Goal: Information Seeking & Learning: Find specific fact

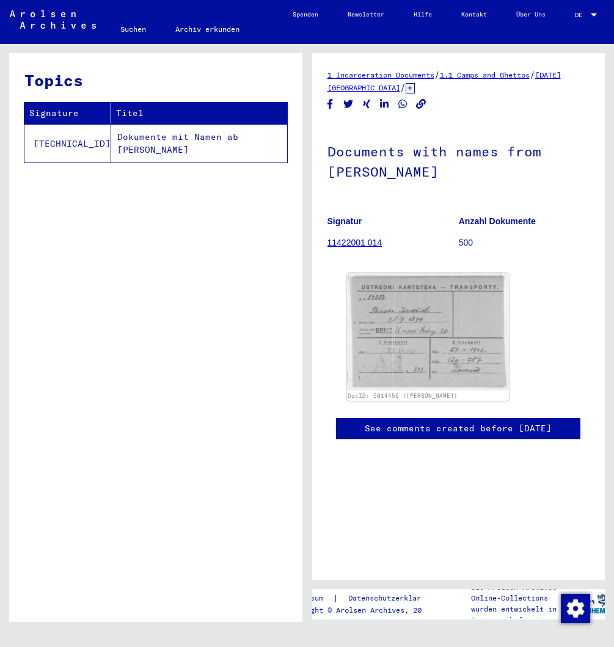
scroll to position [0, 102]
click at [581, 15] on span "DE" at bounding box center [581, 15] width 13 height 7
click at [561, 23] on span "English" at bounding box center [558, 24] width 43 height 12
click at [141, 29] on link "Search" at bounding box center [133, 29] width 55 height 29
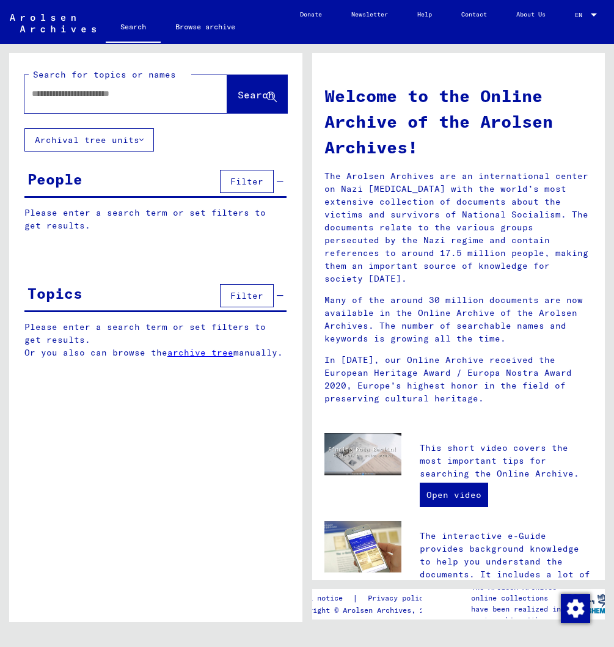
click at [69, 100] on input "text" at bounding box center [111, 93] width 159 height 13
type input "**********"
click at [233, 104] on button "Search" at bounding box center [257, 94] width 60 height 38
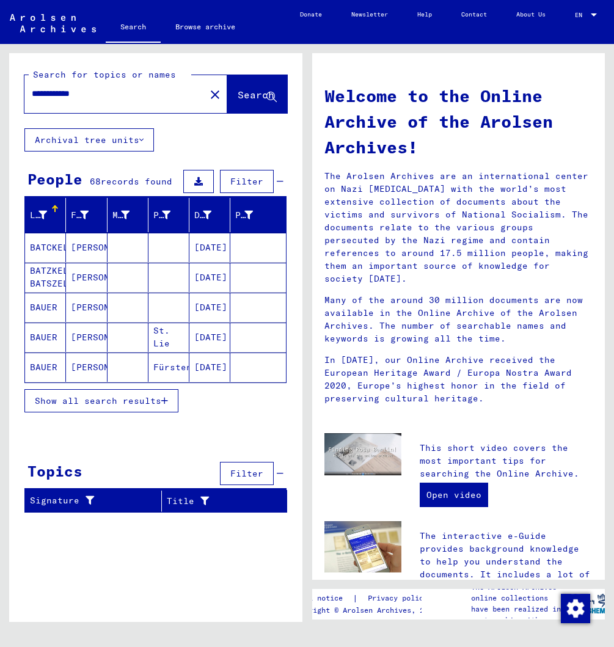
click at [101, 407] on span "Show all search results" at bounding box center [98, 401] width 127 height 11
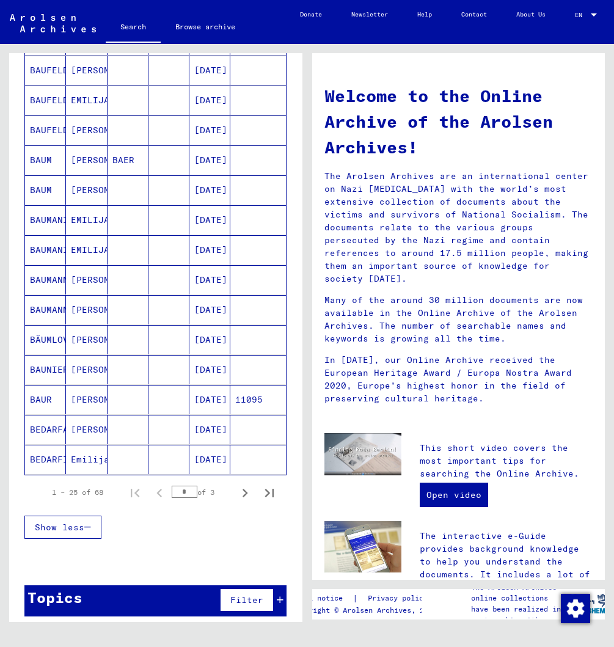
scroll to position [508, 0]
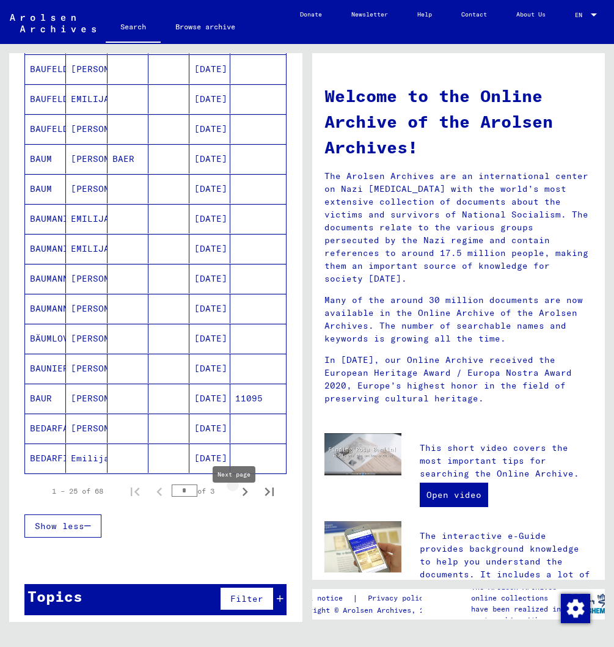
click at [246, 496] on icon "Next page" at bounding box center [246, 492] width 6 height 9
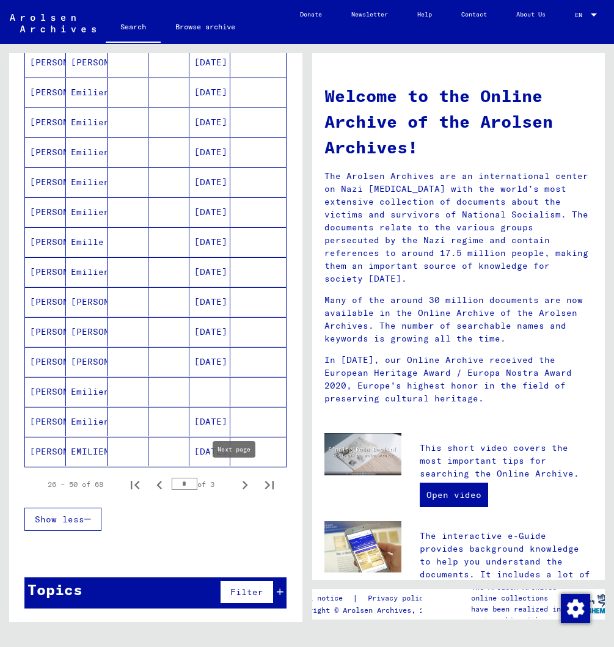
click at [241, 484] on icon "Next page" at bounding box center [245, 485] width 17 height 17
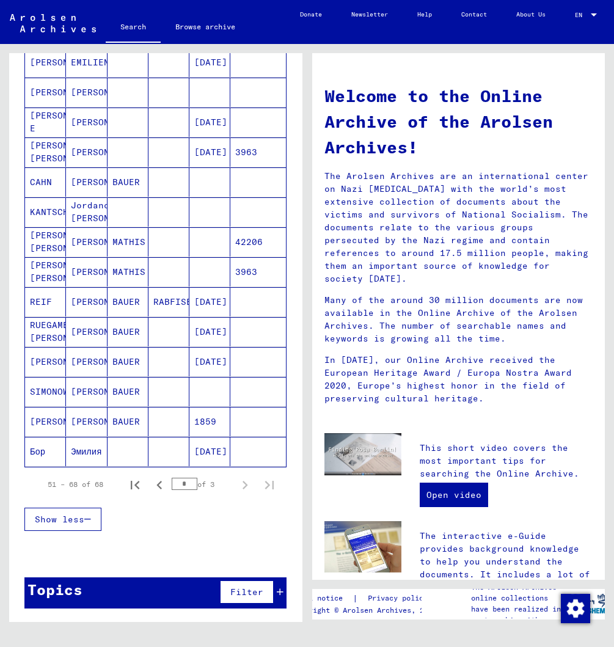
scroll to position [0, 2]
click at [155, 481] on icon "Previous page" at bounding box center [159, 485] width 17 height 17
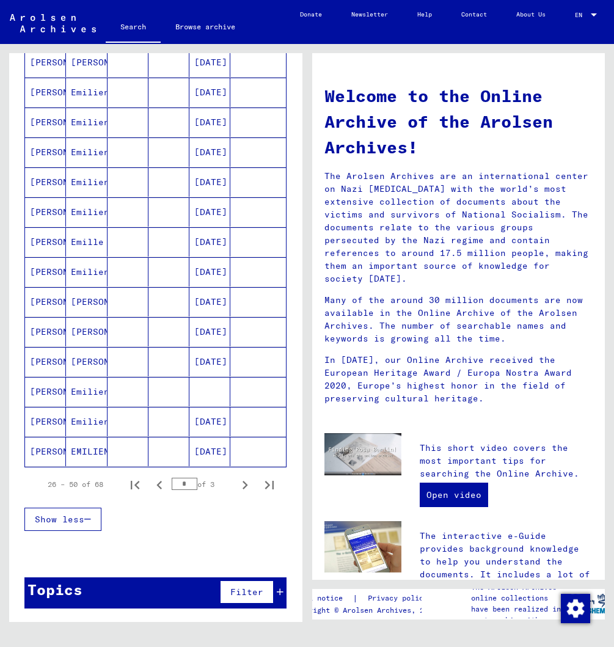
scroll to position [522, 0]
click at [153, 490] on icon "Previous page" at bounding box center [159, 485] width 17 height 17
type input "*"
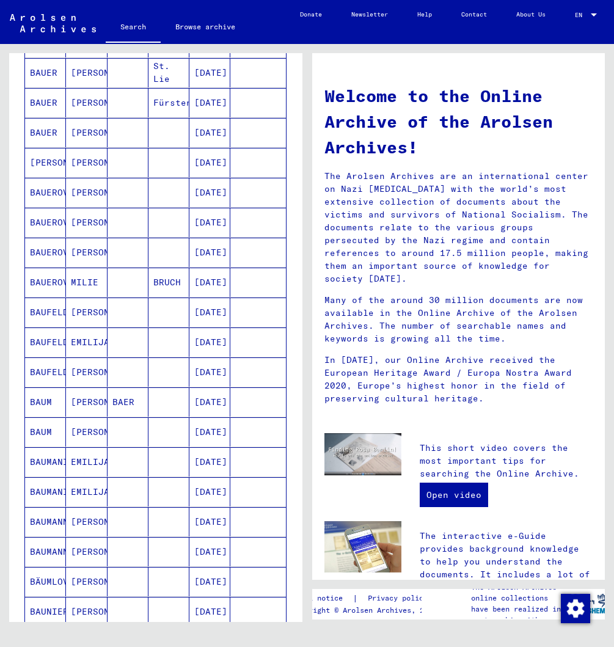
scroll to position [263, 0]
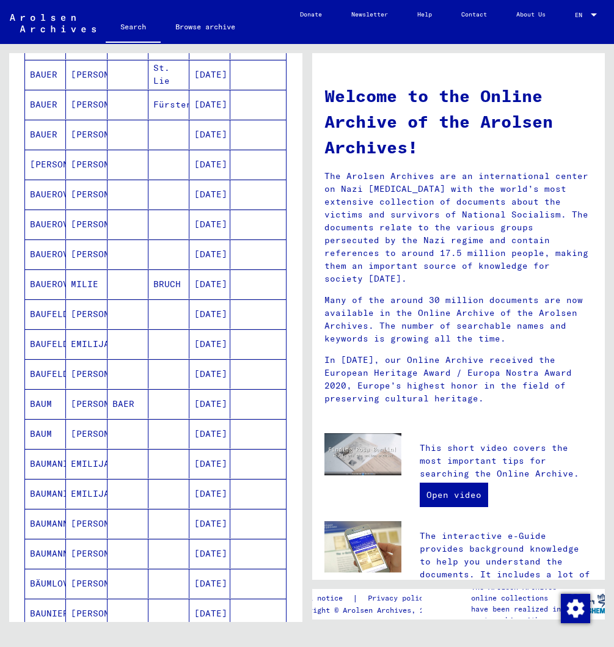
click at [70, 268] on mat-cell "[PERSON_NAME]" at bounding box center [86, 254] width 41 height 29
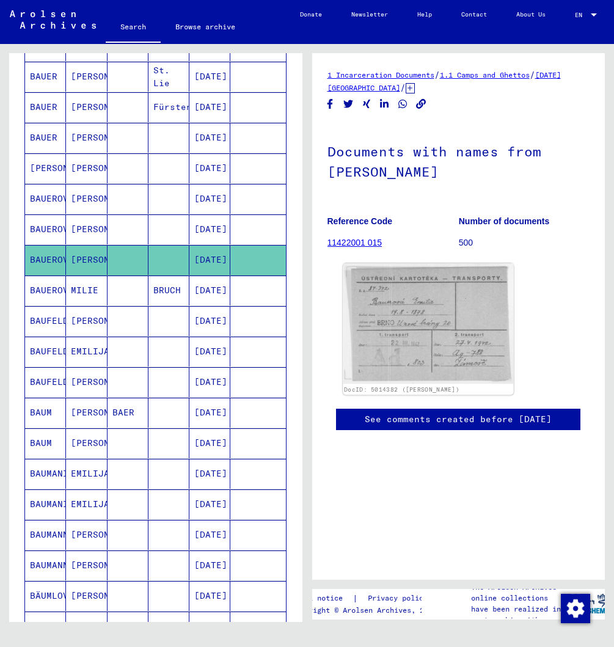
click at [372, 300] on img at bounding box center [428, 324] width 171 height 120
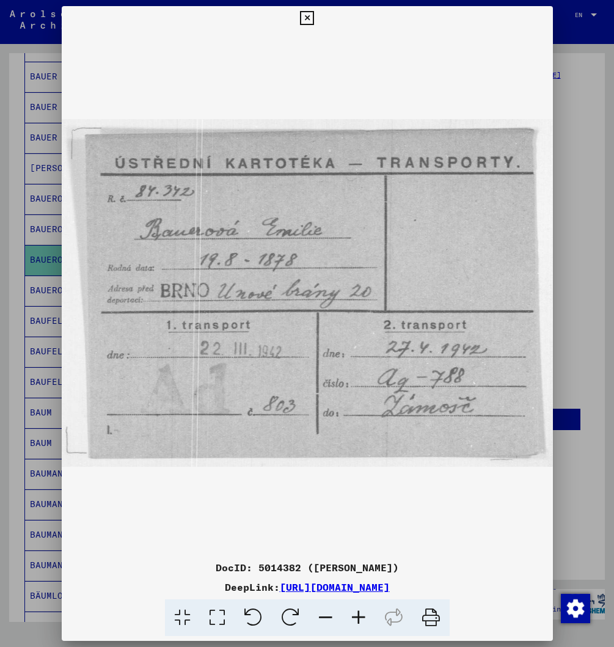
click at [314, 20] on icon at bounding box center [307, 18] width 14 height 15
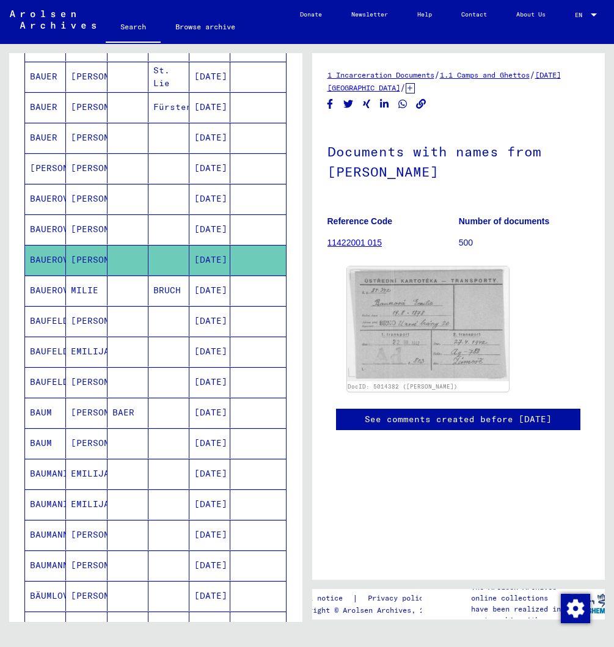
drag, startPoint x: 404, startPoint y: 309, endPoint x: -281, endPoint y: 283, distance: 685.2
drag, startPoint x: 449, startPoint y: 334, endPoint x: 480, endPoint y: 319, distance: 34.5
